Goal: Task Accomplishment & Management: Complete application form

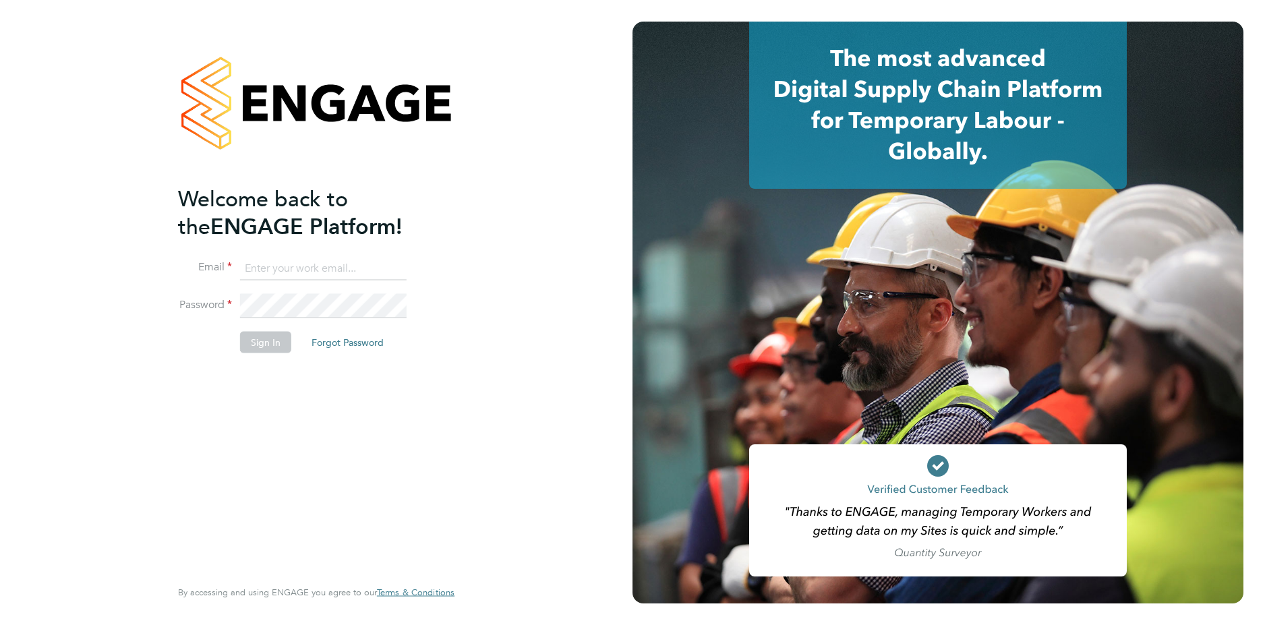
type input "[PERSON_NAME][EMAIL_ADDRESS][PERSON_NAME][DOMAIN_NAME]"
click at [270, 351] on button "Sign In" at bounding box center [265, 342] width 51 height 22
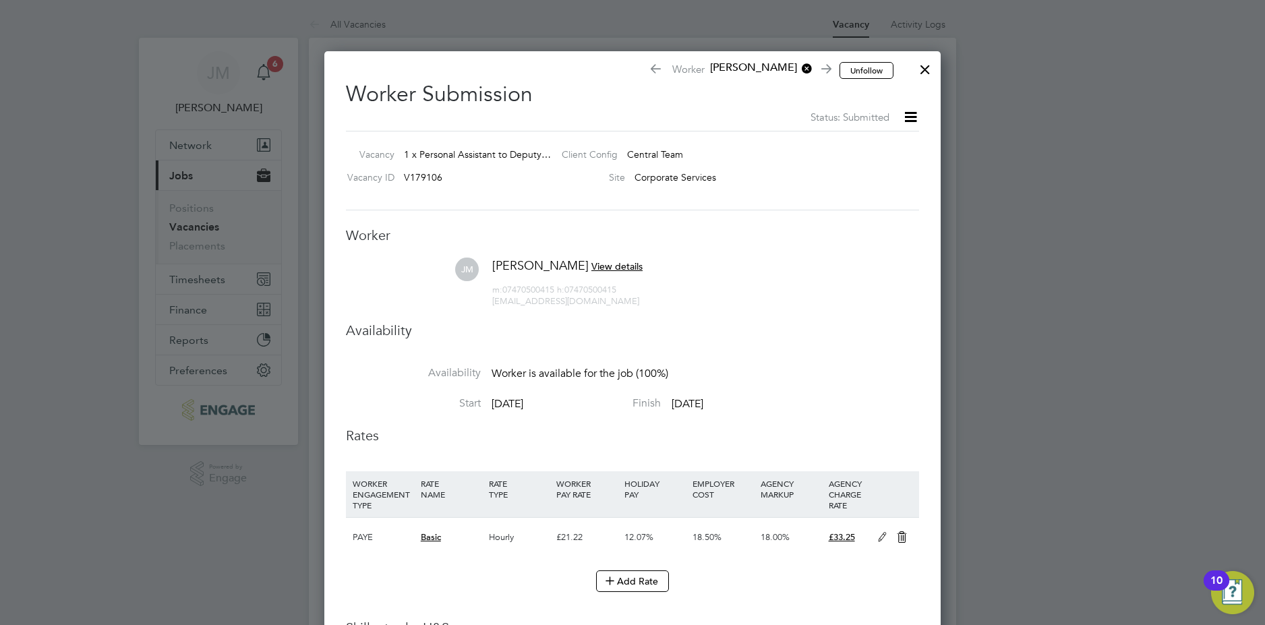
click at [598, 264] on span "View details" at bounding box center [616, 266] width 51 height 12
drag, startPoint x: 787, startPoint y: 361, endPoint x: 718, endPoint y: 327, distance: 77.2
click at [786, 361] on li "Availability" at bounding box center [632, 344] width 573 height 45
click at [927, 67] on div at bounding box center [925, 66] width 24 height 24
